Goal: Transaction & Acquisition: Obtain resource

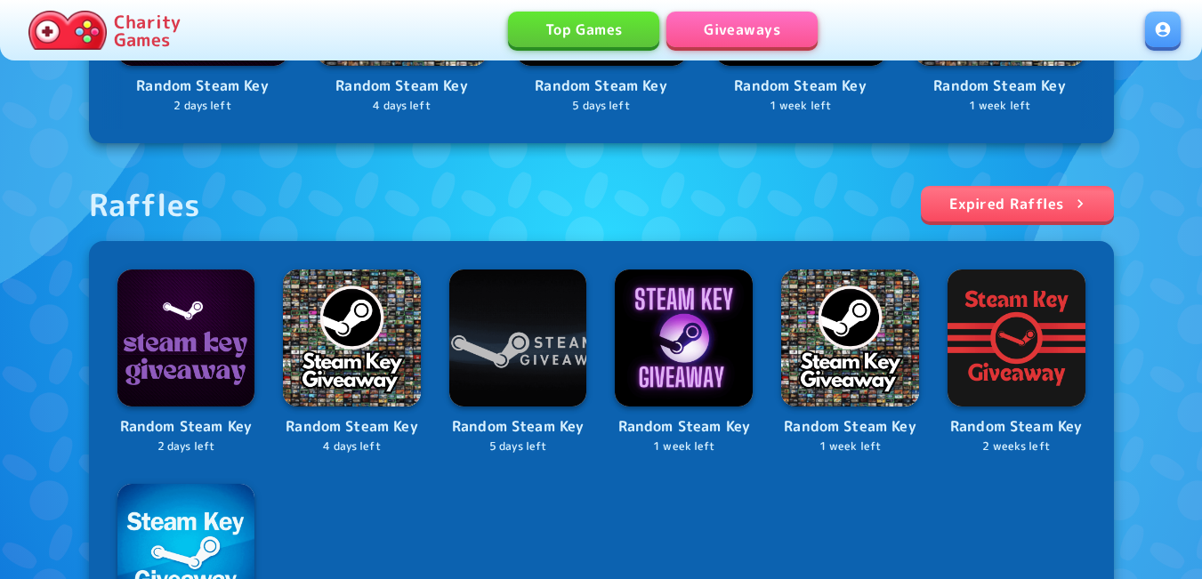
scroll to position [801, 0]
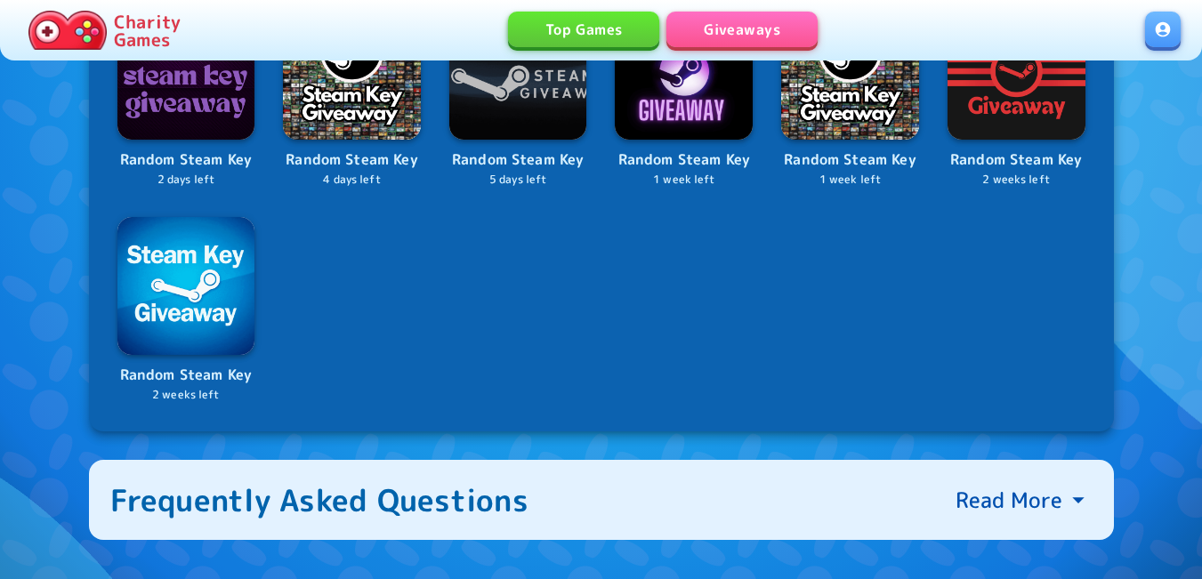
click at [1166, 35] on link at bounding box center [1163, 30] width 36 height 36
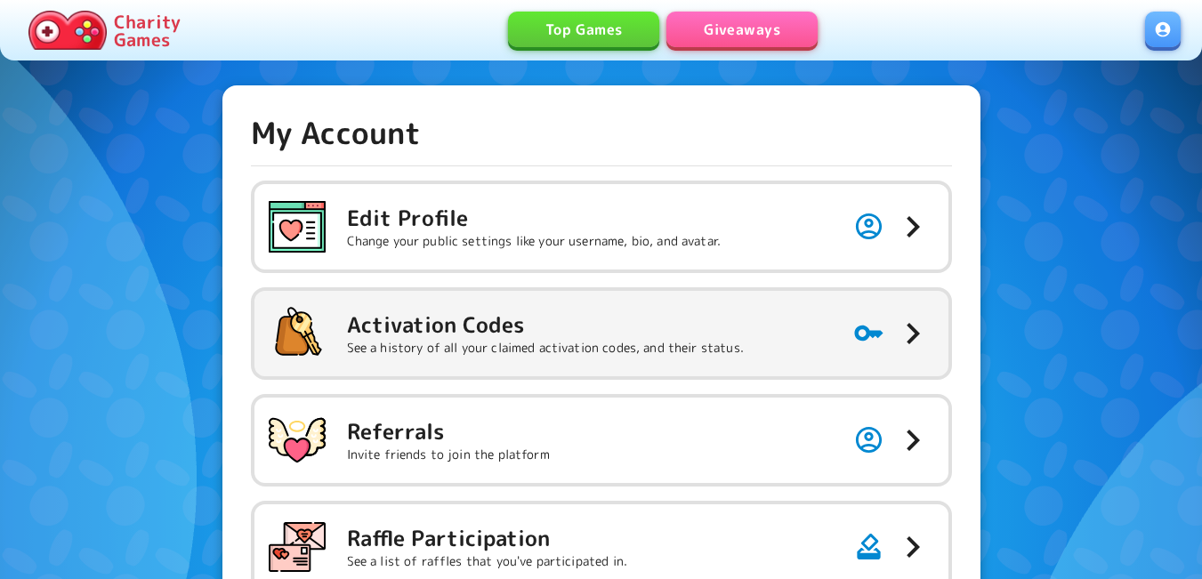
click at [534, 315] on h5 "Activation Codes" at bounding box center [545, 325] width 397 height 28
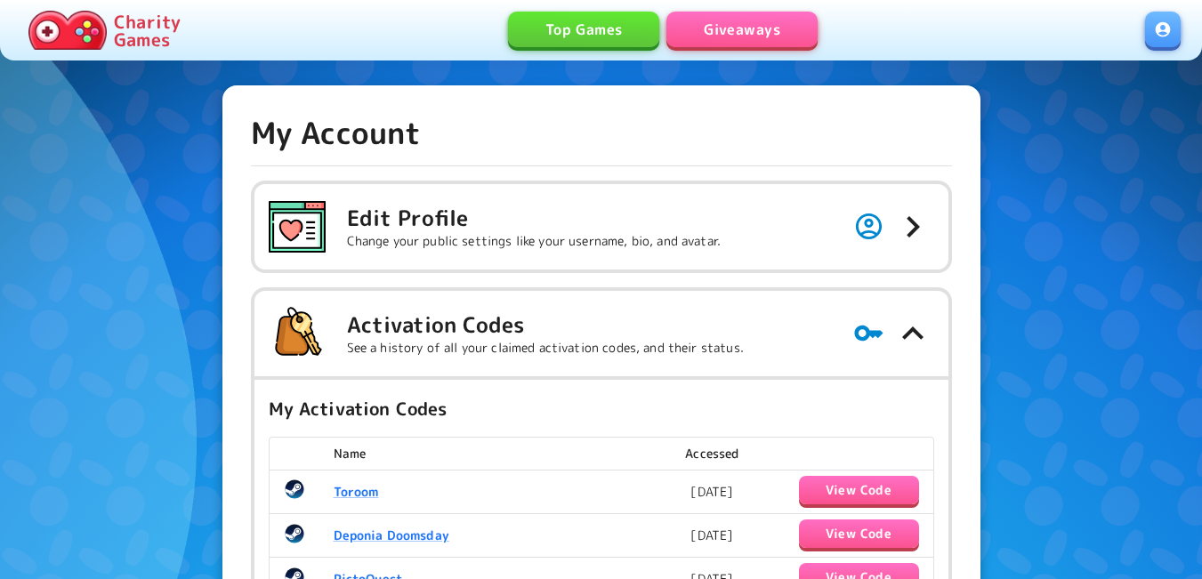
click at [1162, 41] on link at bounding box center [1163, 30] width 36 height 36
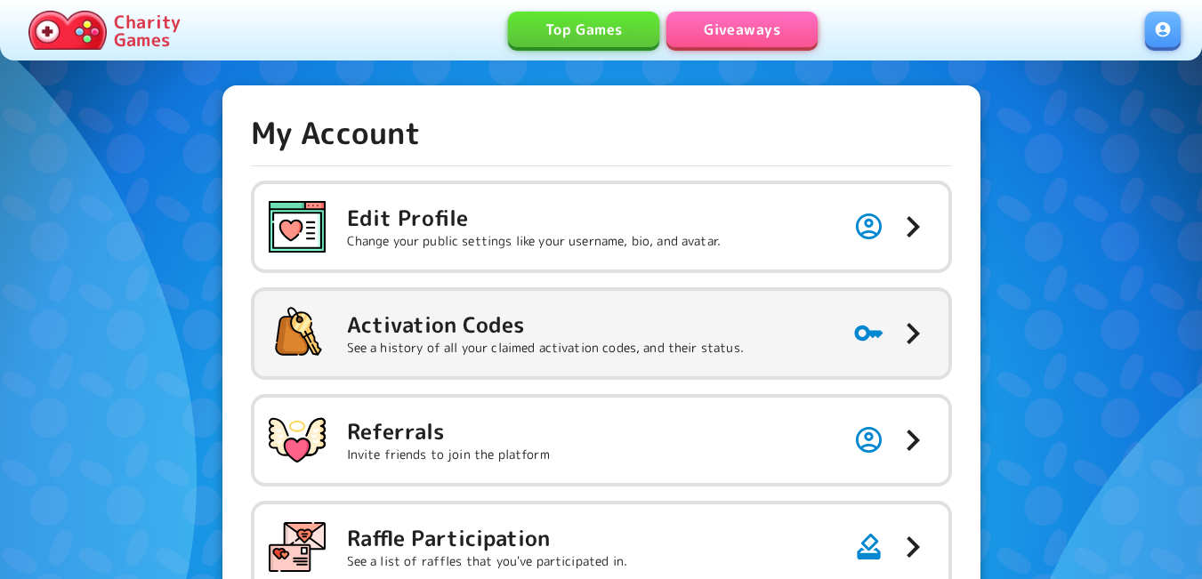
click at [616, 360] on div "Activation Codes See a history of all your claimed activation codes, and their …" at bounding box center [506, 333] width 475 height 57
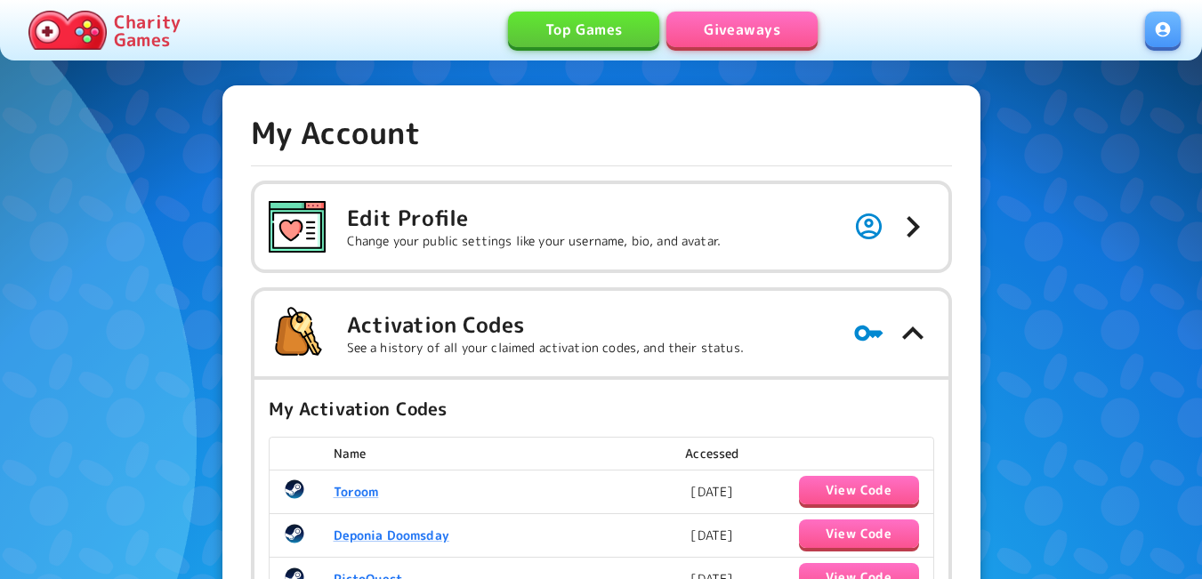
click at [753, 25] on link "Giveaways" at bounding box center [742, 30] width 151 height 36
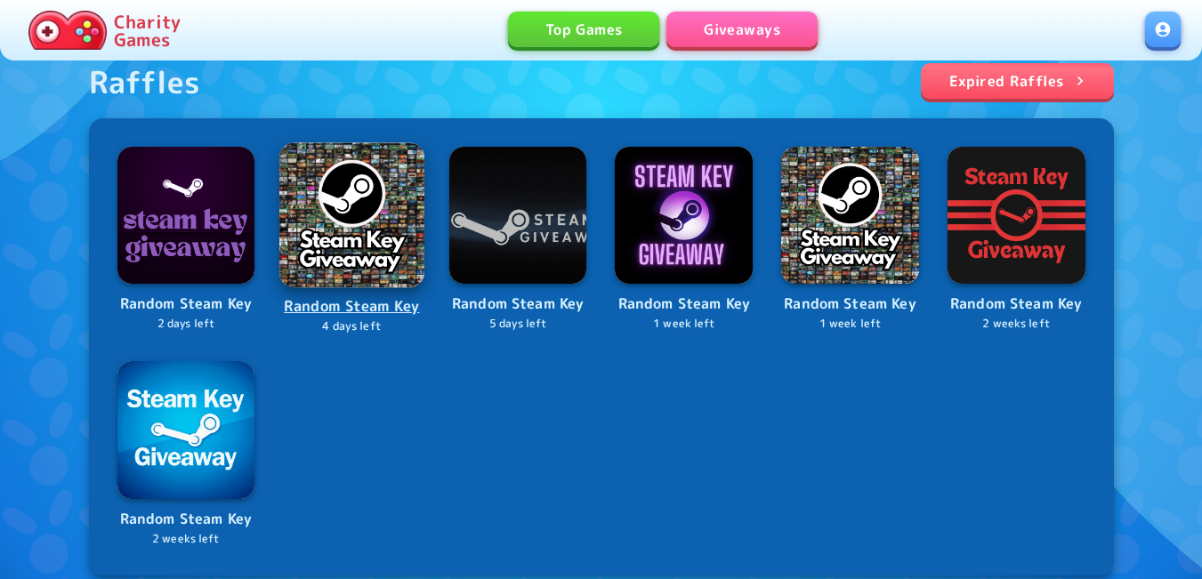
scroll to position [712, 0]
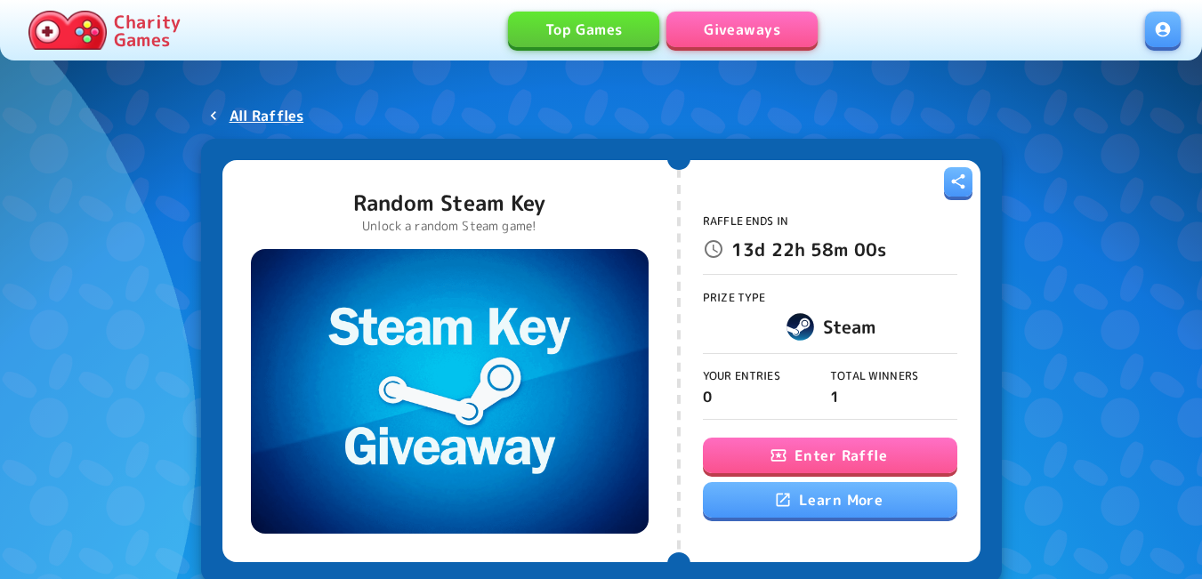
click at [765, 457] on button "Enter Raffle" at bounding box center [830, 456] width 255 height 36
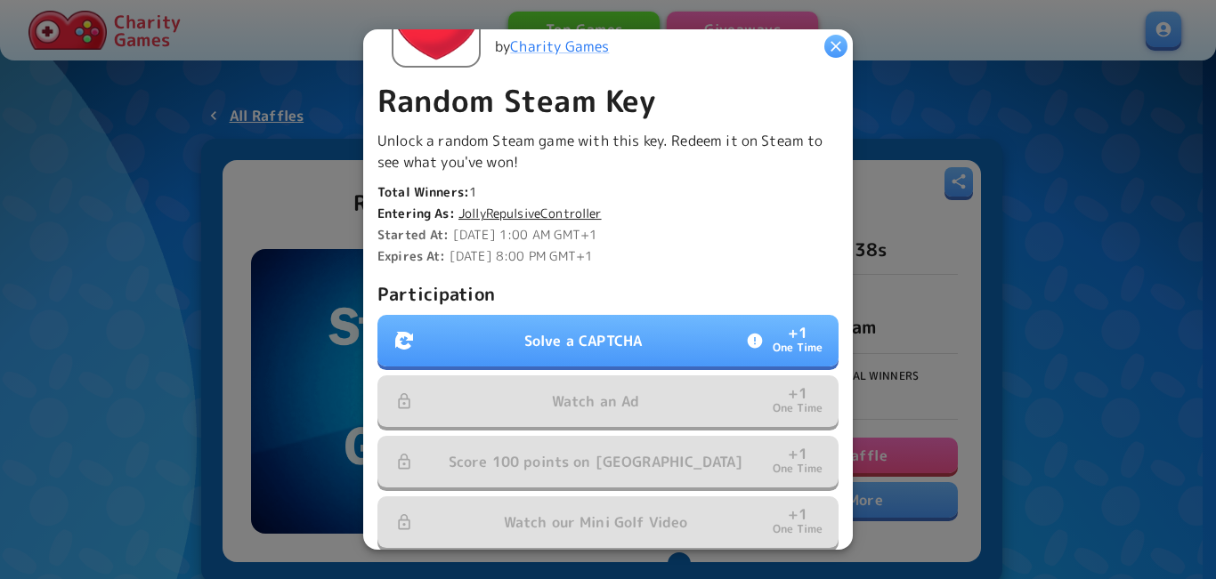
scroll to position [490, 0]
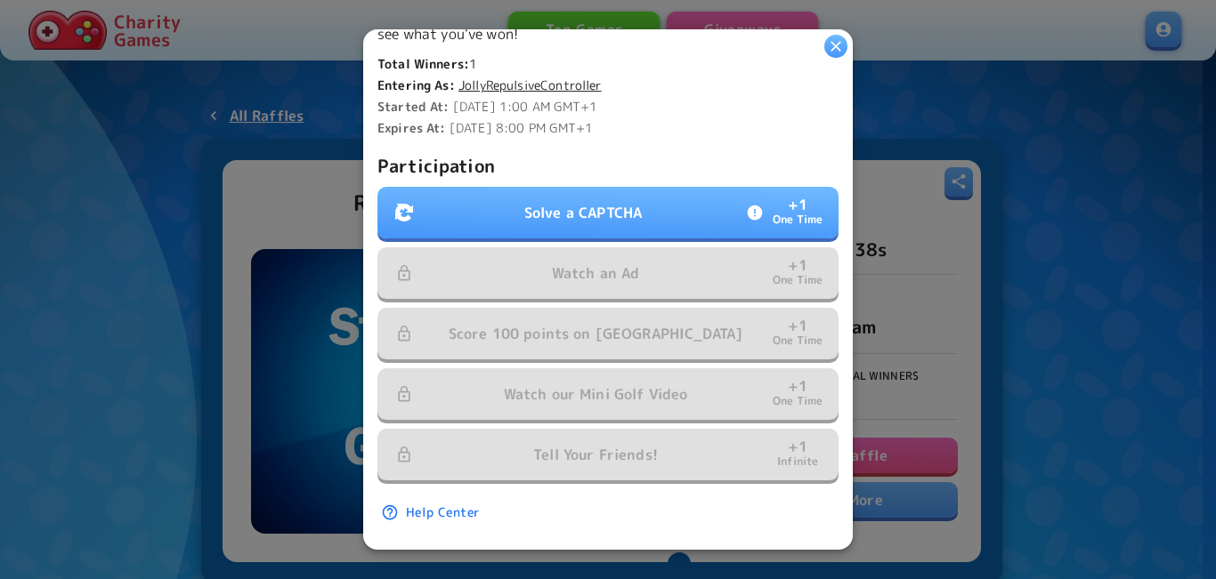
click at [612, 202] on p "Solve a CAPTCHA" at bounding box center [582, 212] width 117 height 21
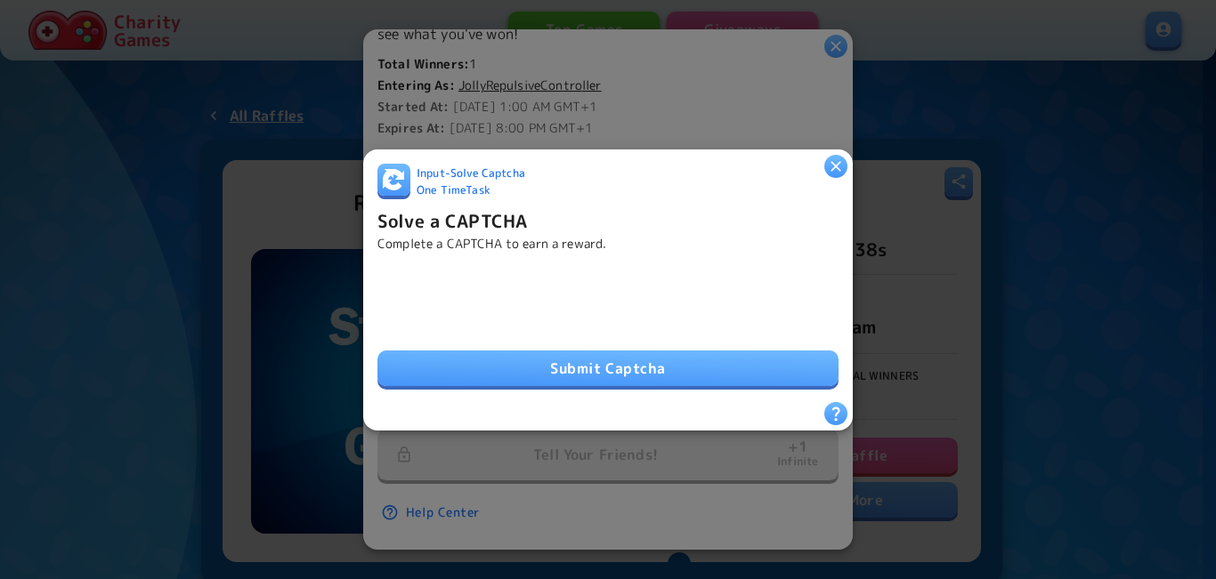
click at [579, 373] on button "Submit Captcha" at bounding box center [607, 369] width 461 height 36
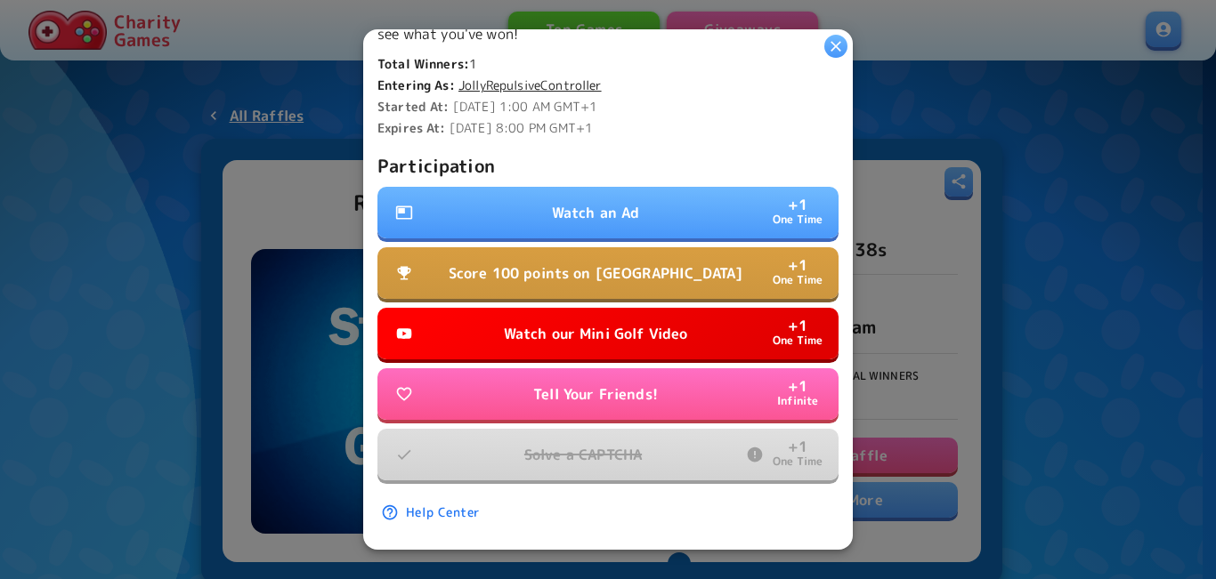
click at [538, 198] on button "Watch an Ad + 1 One Time" at bounding box center [607, 213] width 461 height 52
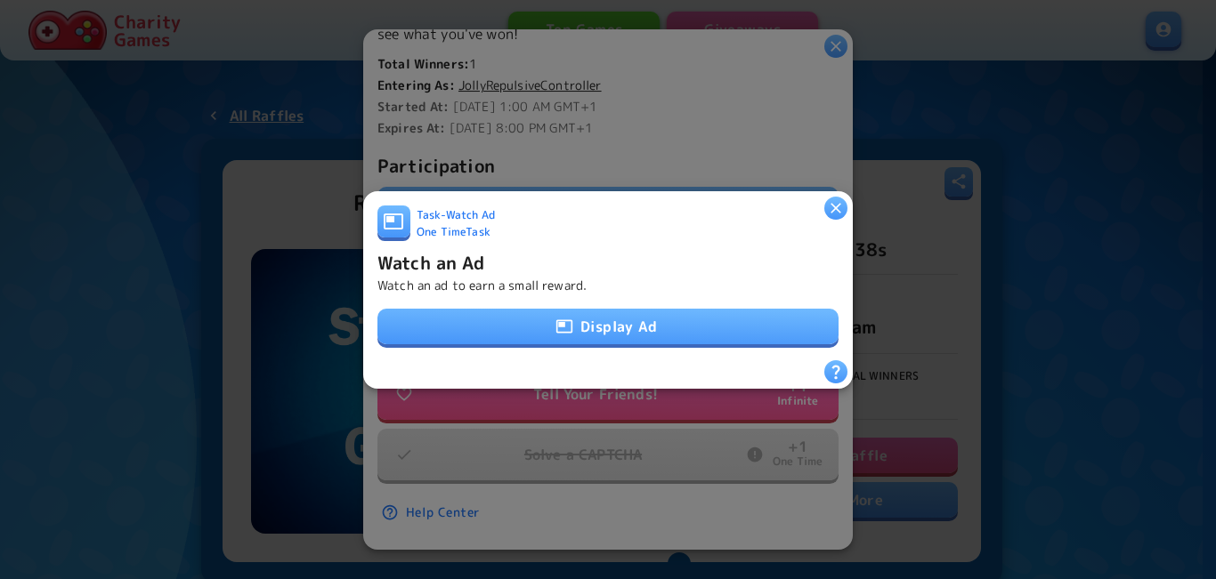
click at [611, 315] on button "Display Ad" at bounding box center [607, 327] width 461 height 36
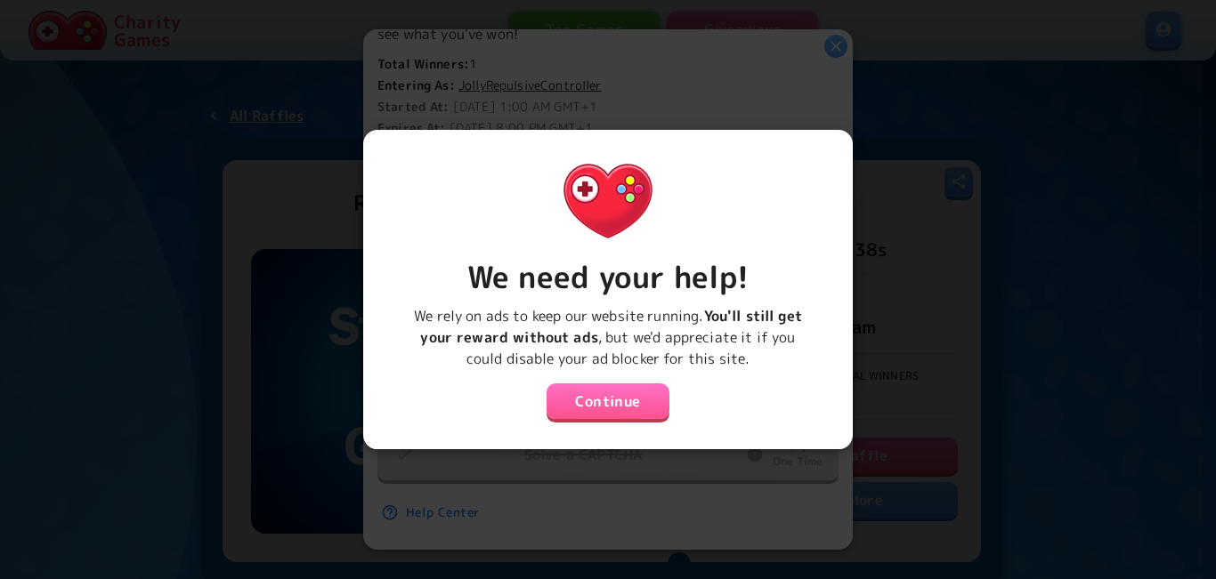
click at [600, 407] on button "Continue" at bounding box center [607, 402] width 123 height 36
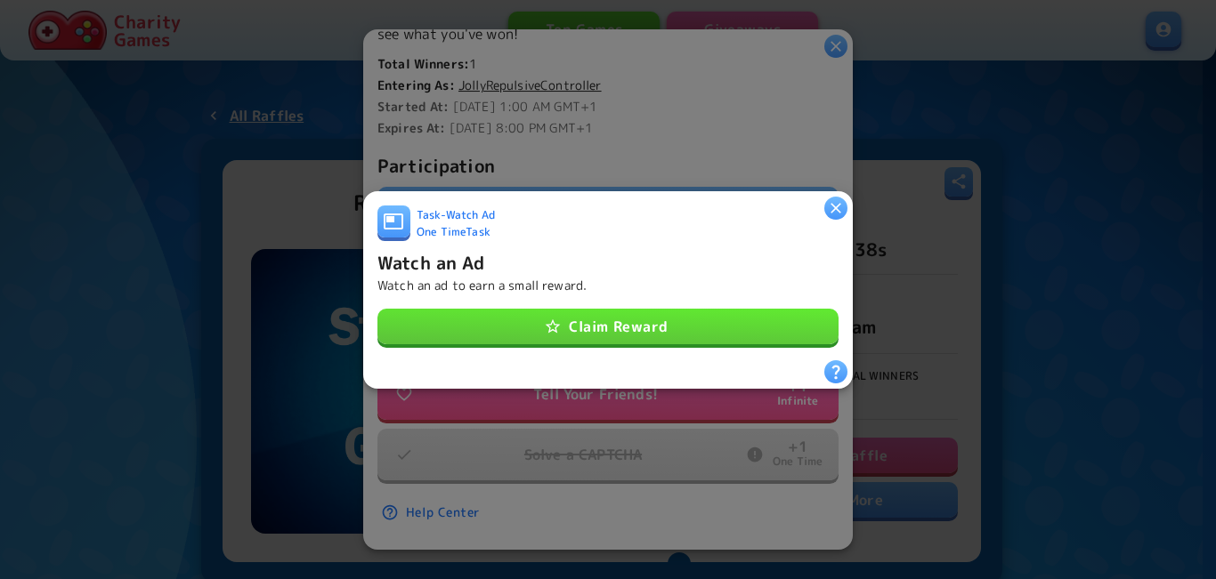
click at [584, 320] on button "Claim Reward" at bounding box center [607, 327] width 461 height 36
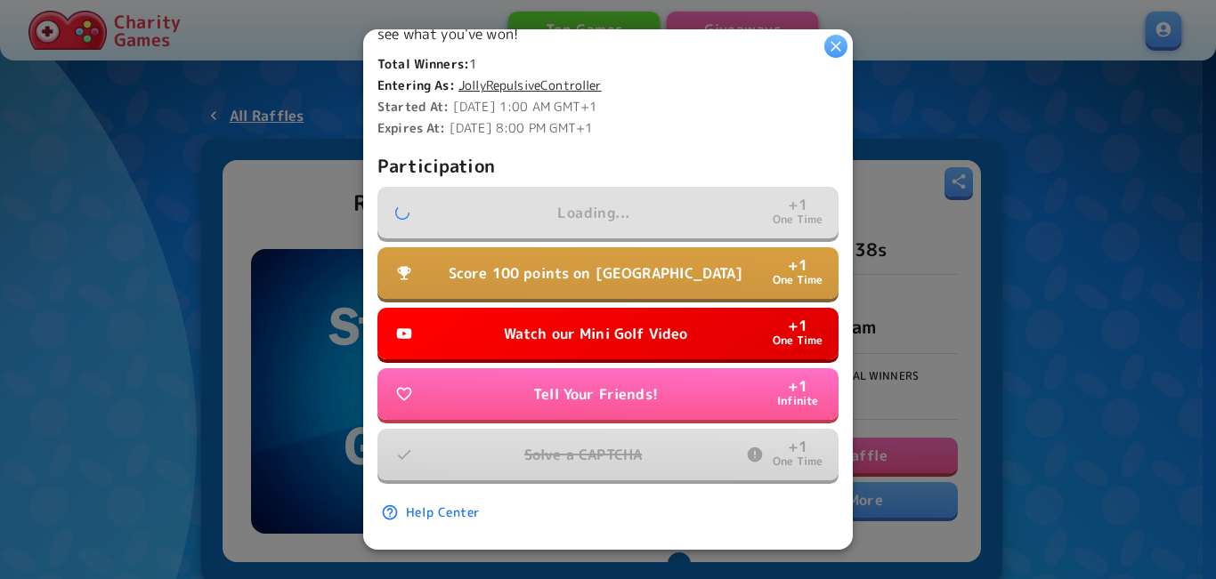
click at [607, 368] on button "Tell Your Friends! + 1 Infinite" at bounding box center [607, 394] width 461 height 52
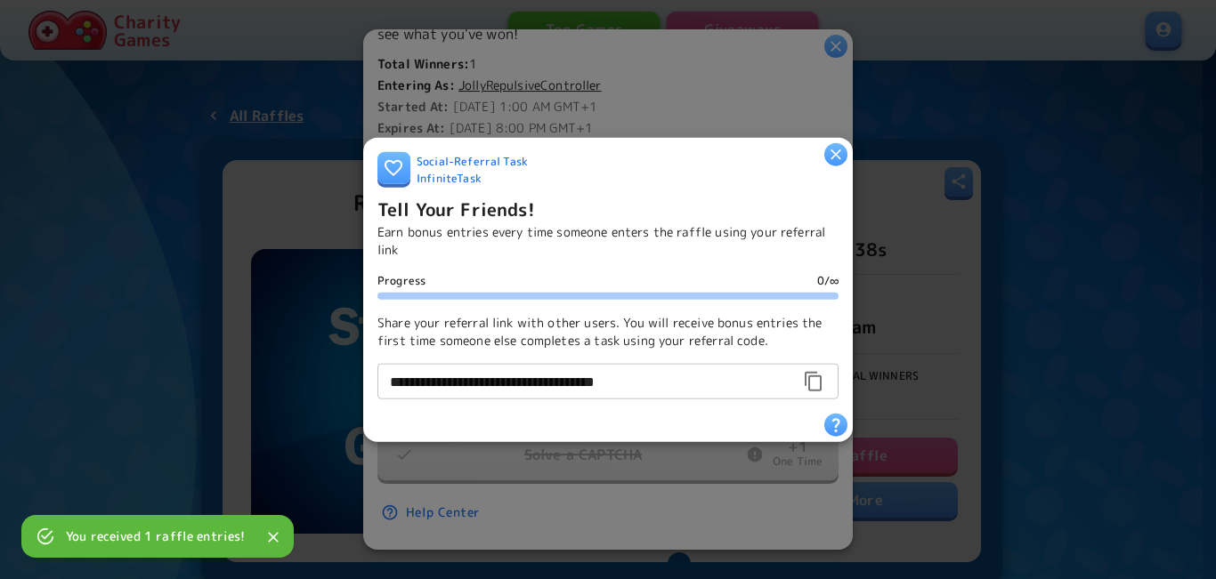
click at [717, 65] on div at bounding box center [608, 289] width 1216 height 579
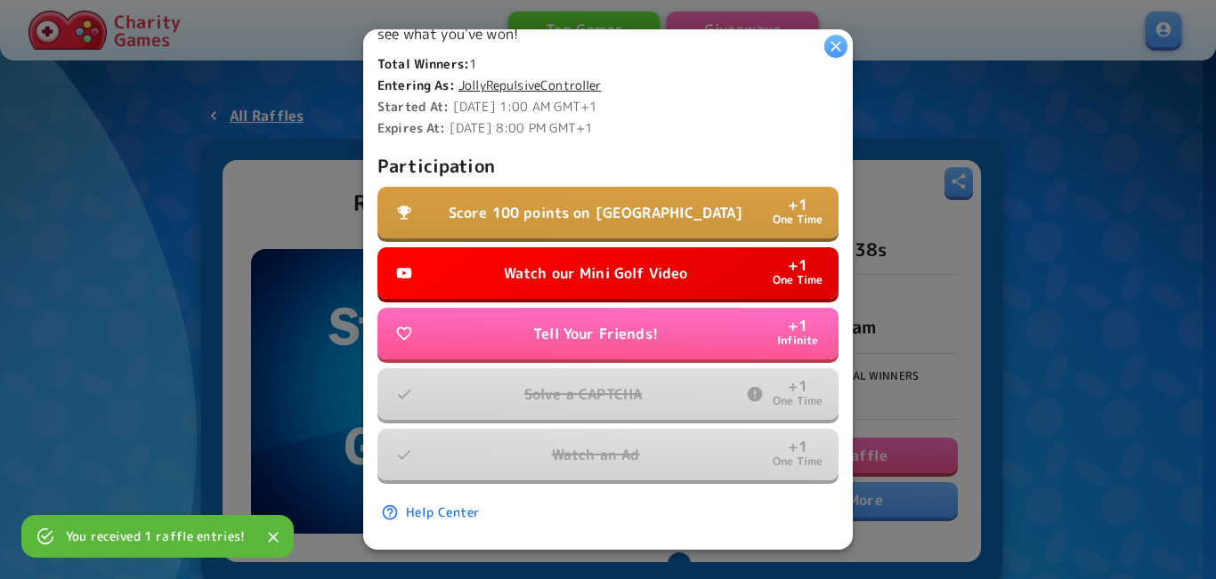
click at [654, 310] on button "Tell Your Friends! + 1 Infinite" at bounding box center [607, 334] width 461 height 52
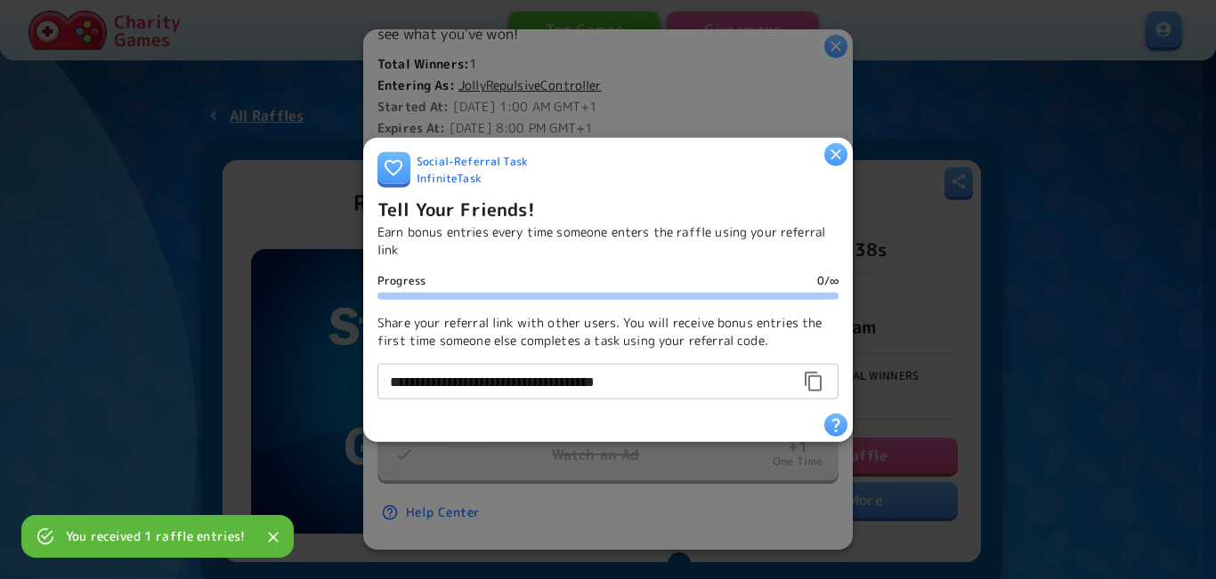
click at [676, 82] on div at bounding box center [608, 289] width 1216 height 579
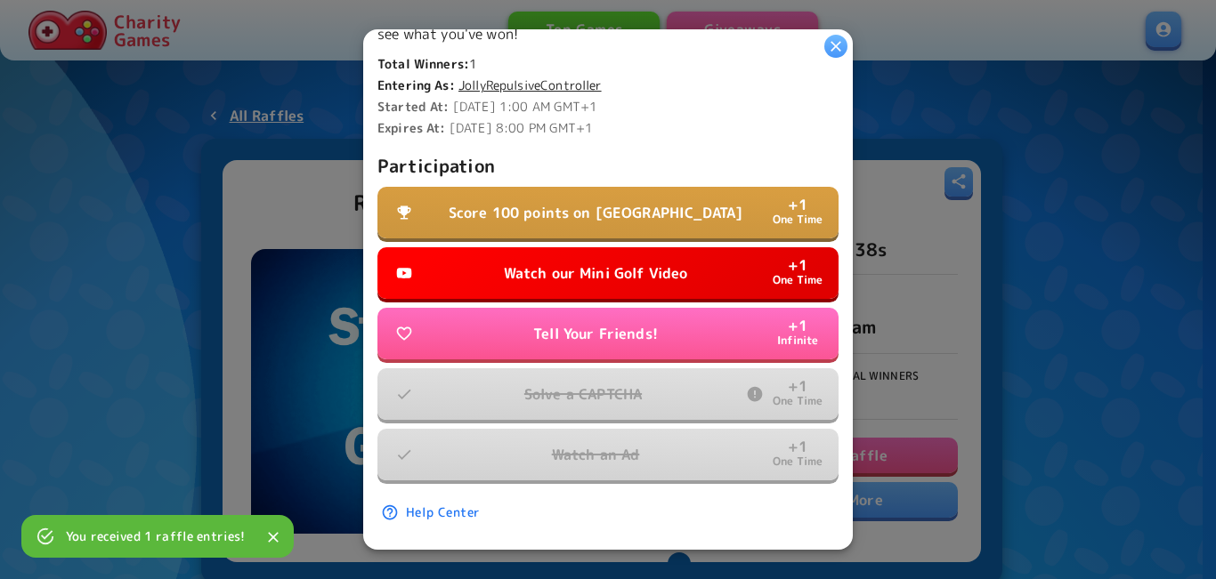
click at [619, 231] on div "Participation Score 100 points on Tall Tower + 1 One Time Watch our Mini Golf V…" at bounding box center [607, 316] width 461 height 331
click at [626, 247] on button "Watch our Mini Golf Video + 1 One Time" at bounding box center [607, 273] width 461 height 52
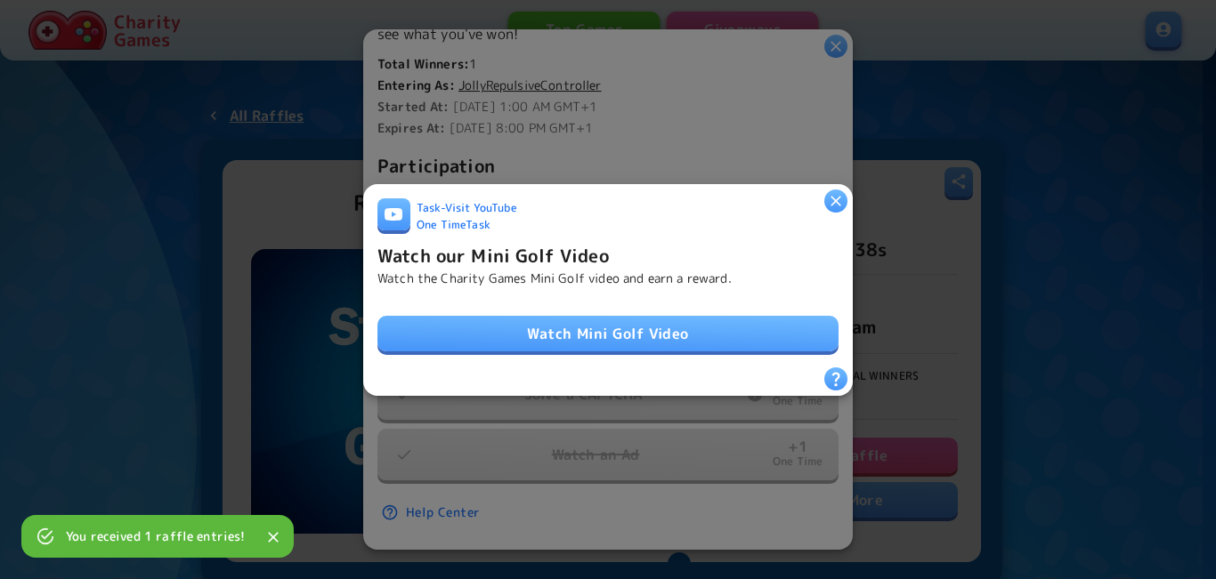
click at [641, 320] on link "Watch Mini Golf Video" at bounding box center [607, 334] width 461 height 36
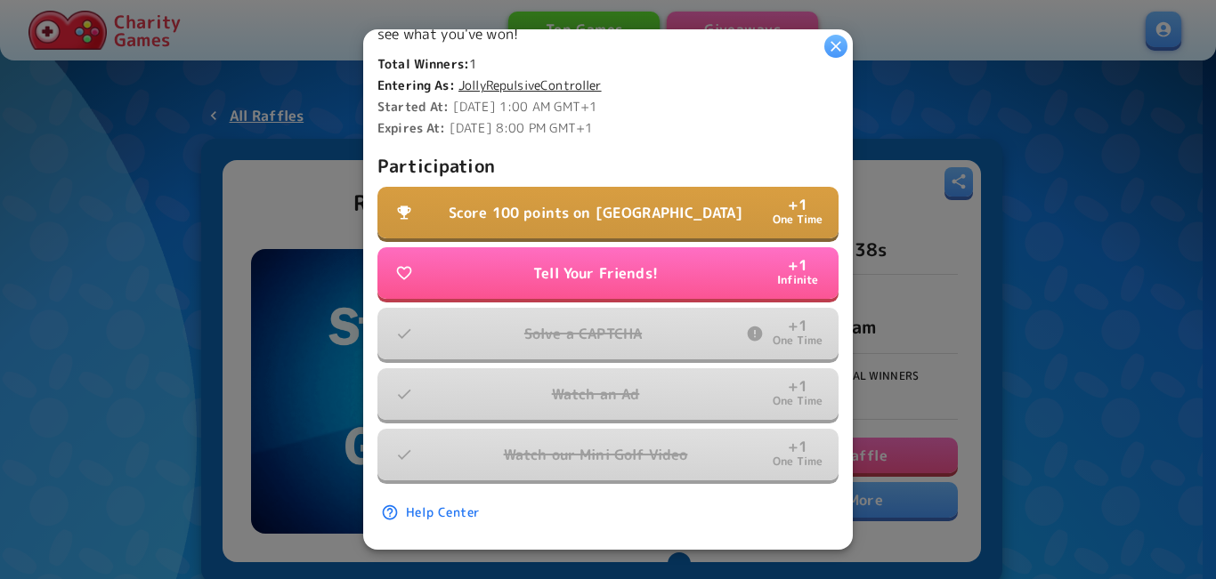
click at [585, 202] on p "Score 100 points on Tall Tower" at bounding box center [596, 212] width 295 height 21
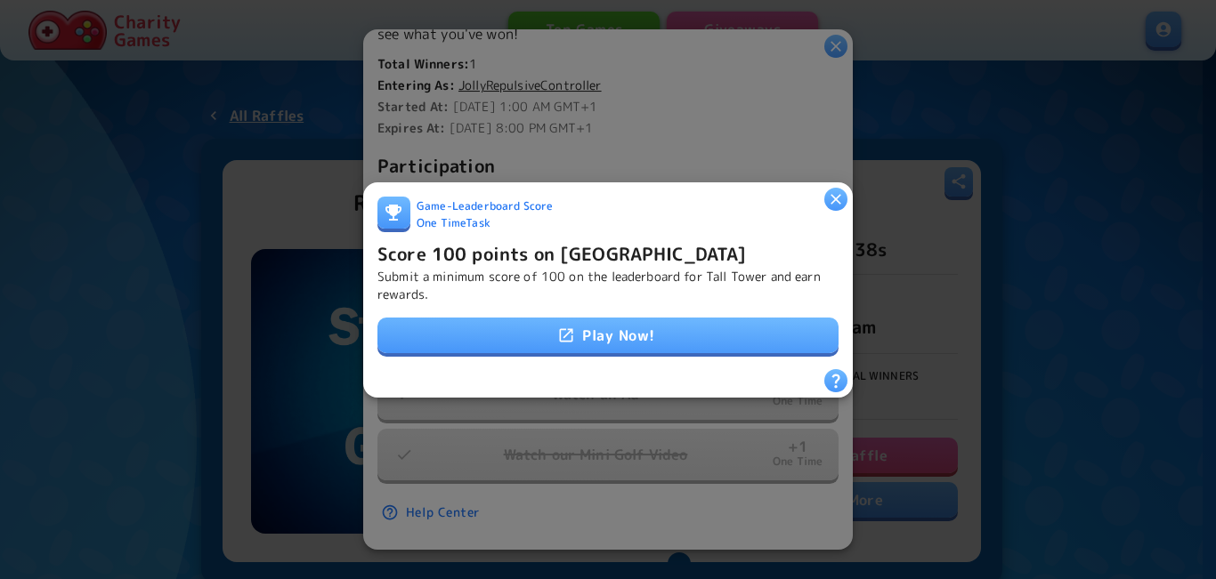
click at [603, 325] on link "Play Now!" at bounding box center [607, 336] width 461 height 36
click at [530, 247] on h6 "Score 100 points on Tall Tower" at bounding box center [561, 253] width 369 height 28
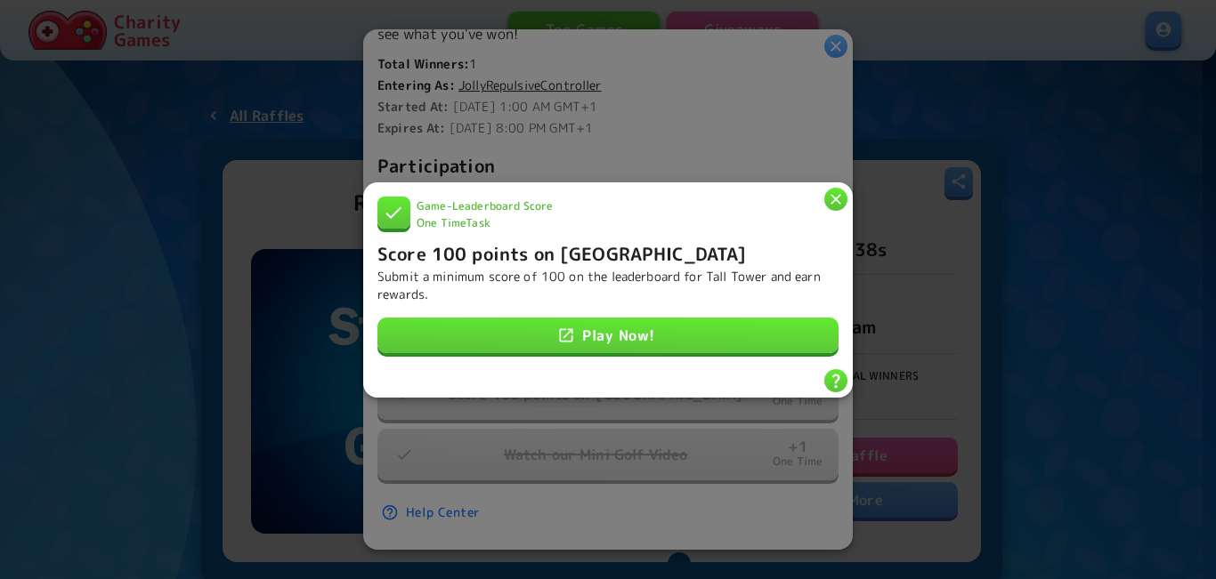
click at [845, 192] on button "button" at bounding box center [835, 198] width 23 height 23
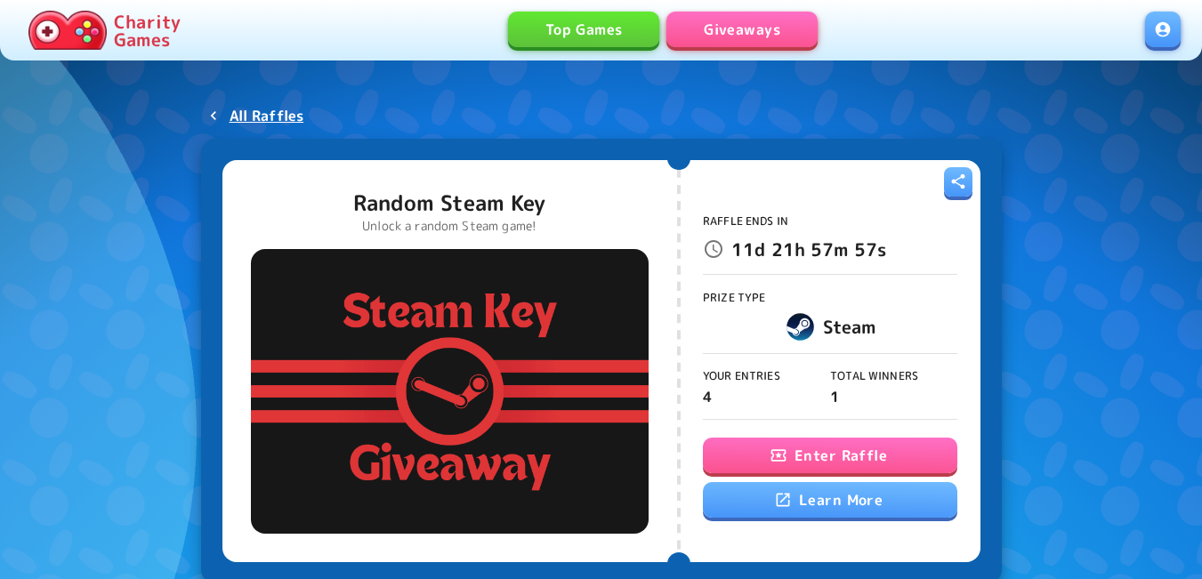
click at [752, 453] on button "Enter Raffle" at bounding box center [830, 456] width 255 height 36
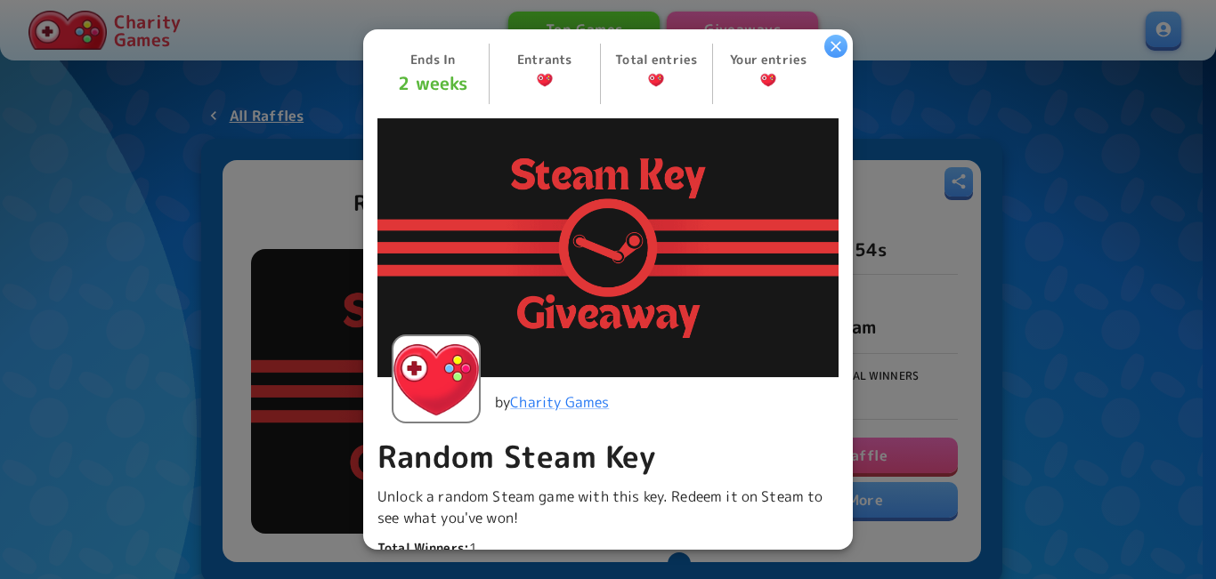
scroll to position [490, 0]
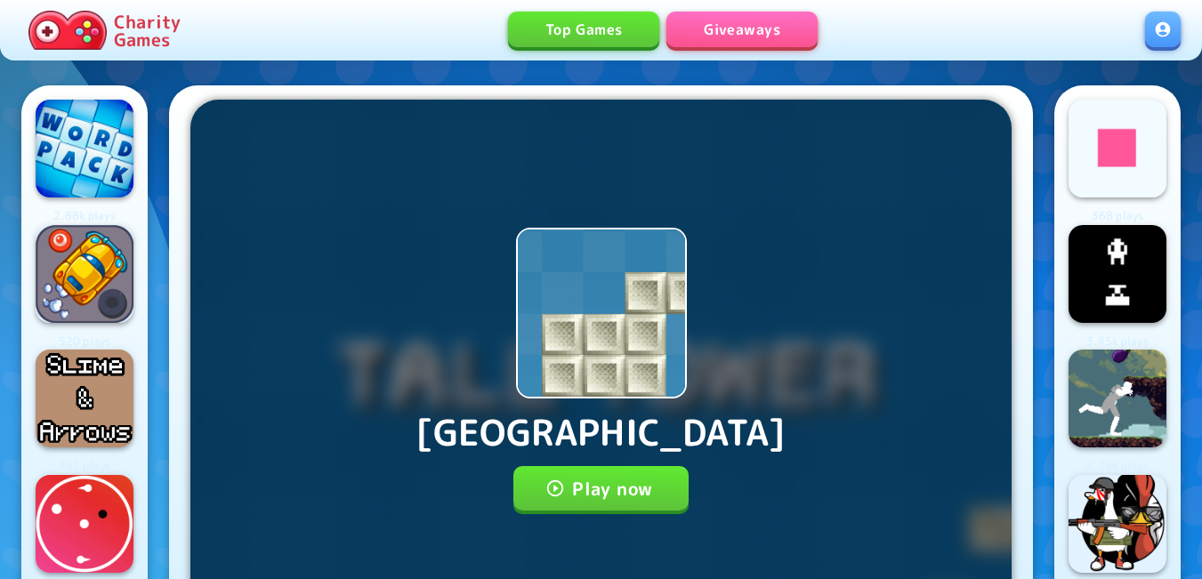
click at [591, 491] on button "Play now" at bounding box center [601, 488] width 175 height 45
